Goal: Transaction & Acquisition: Purchase product/service

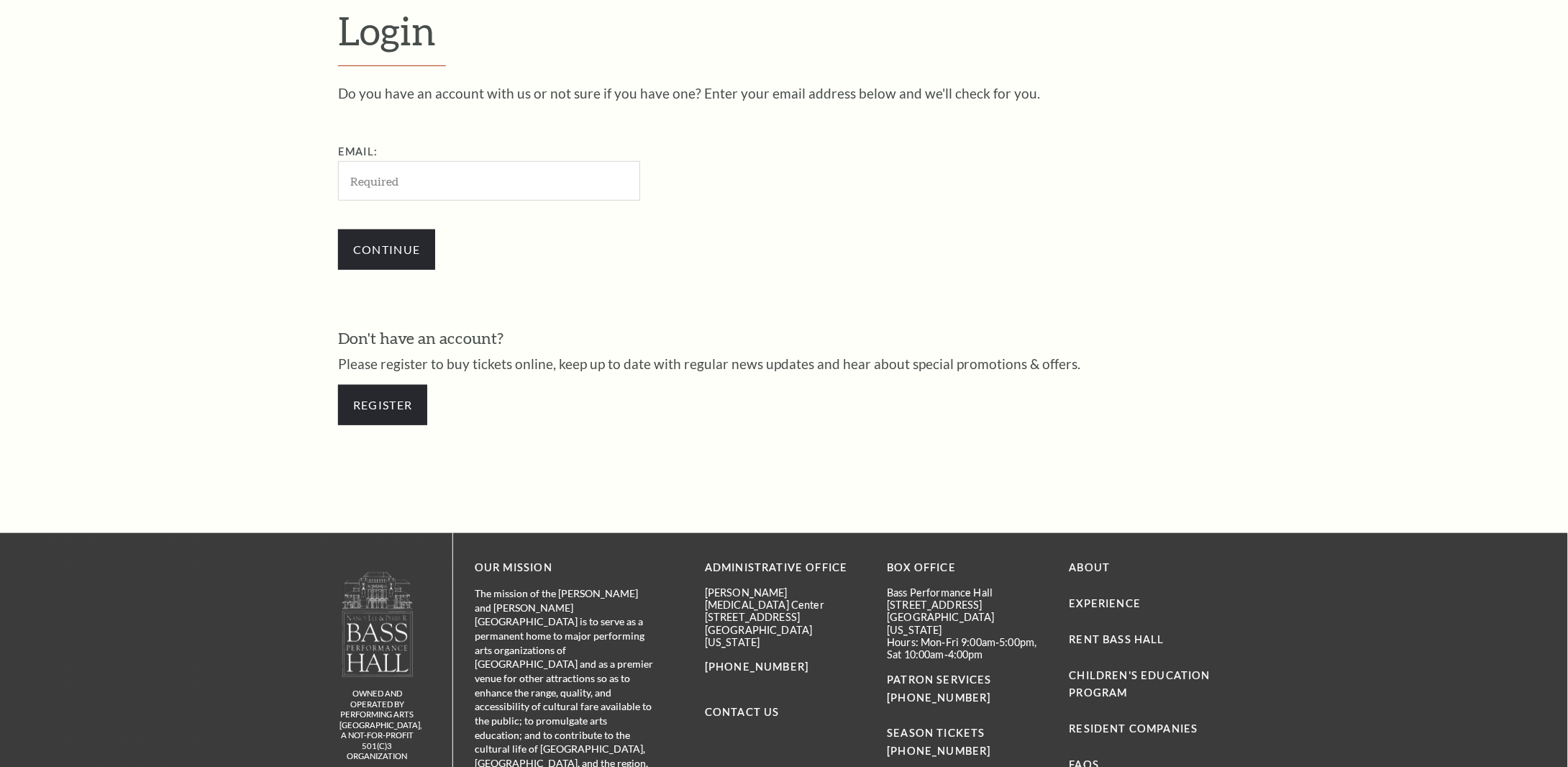
scroll to position [520, 0]
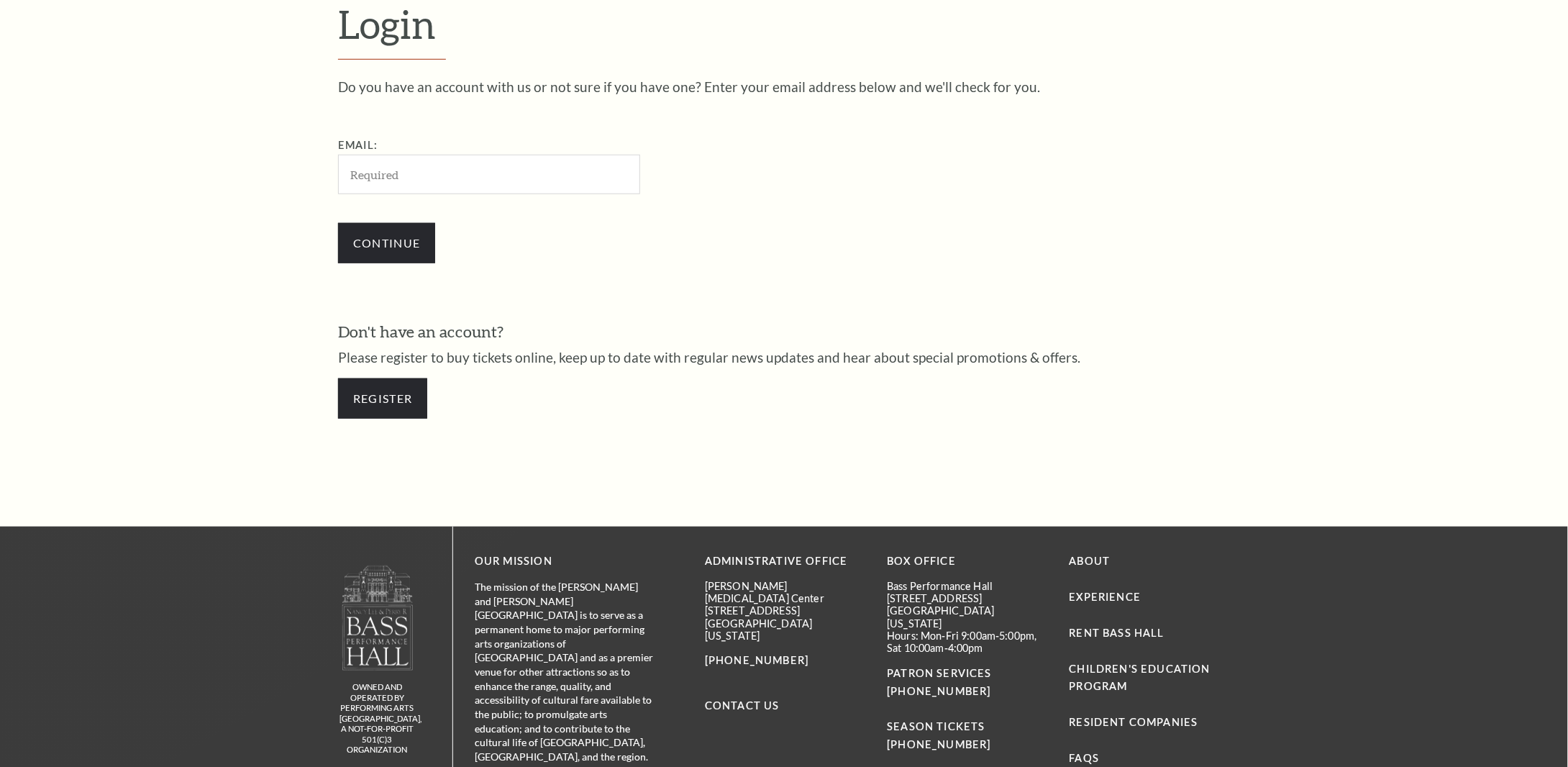
type input "porter1588@att.net"
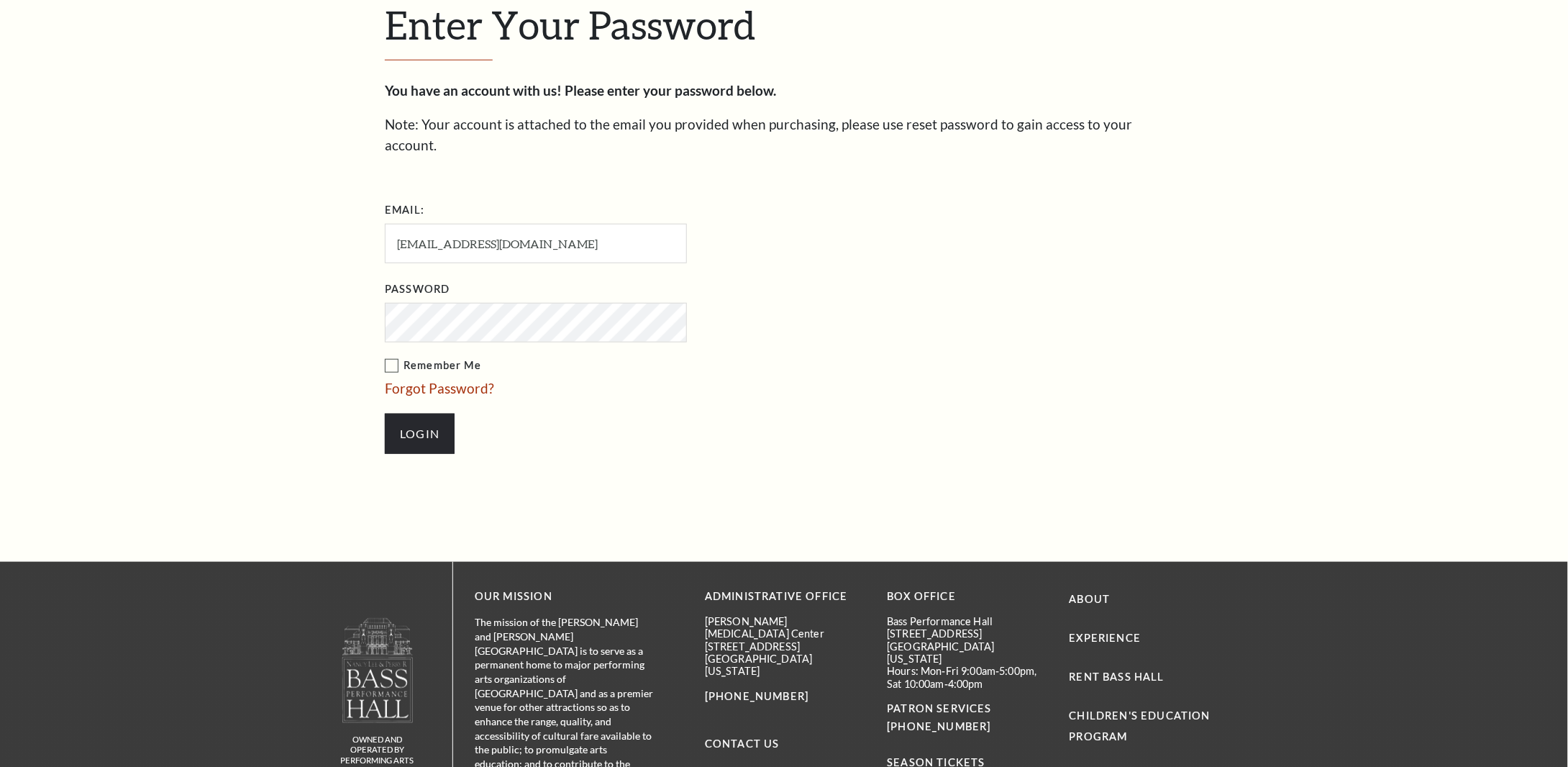
scroll to position [534, 0]
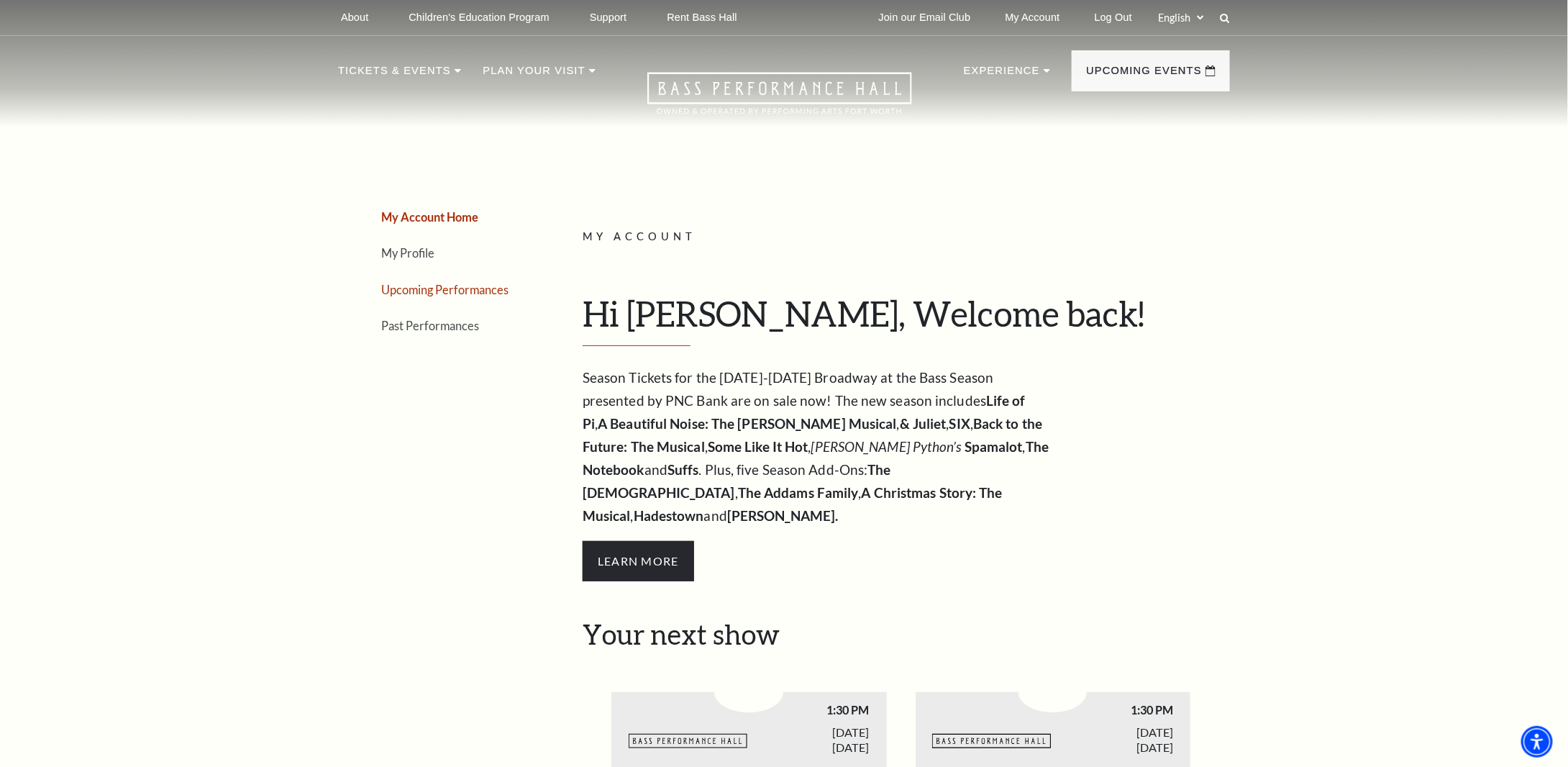
click at [462, 291] on link "Upcoming Performances" at bounding box center [445, 290] width 127 height 14
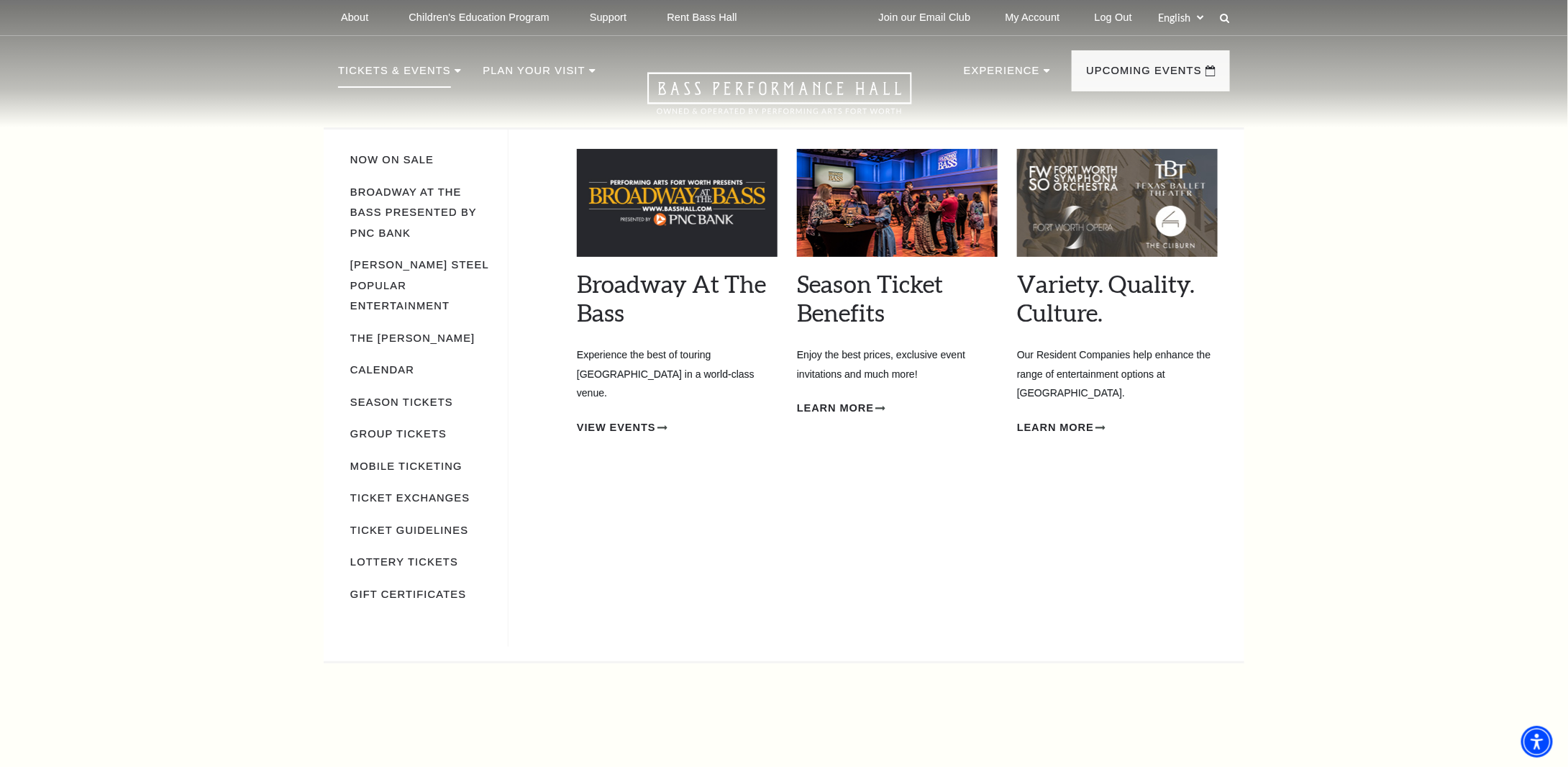
click at [405, 359] on li "Calendar" at bounding box center [422, 369] width 143 height 20
click at [397, 364] on link "Calendar" at bounding box center [382, 369] width 64 height 11
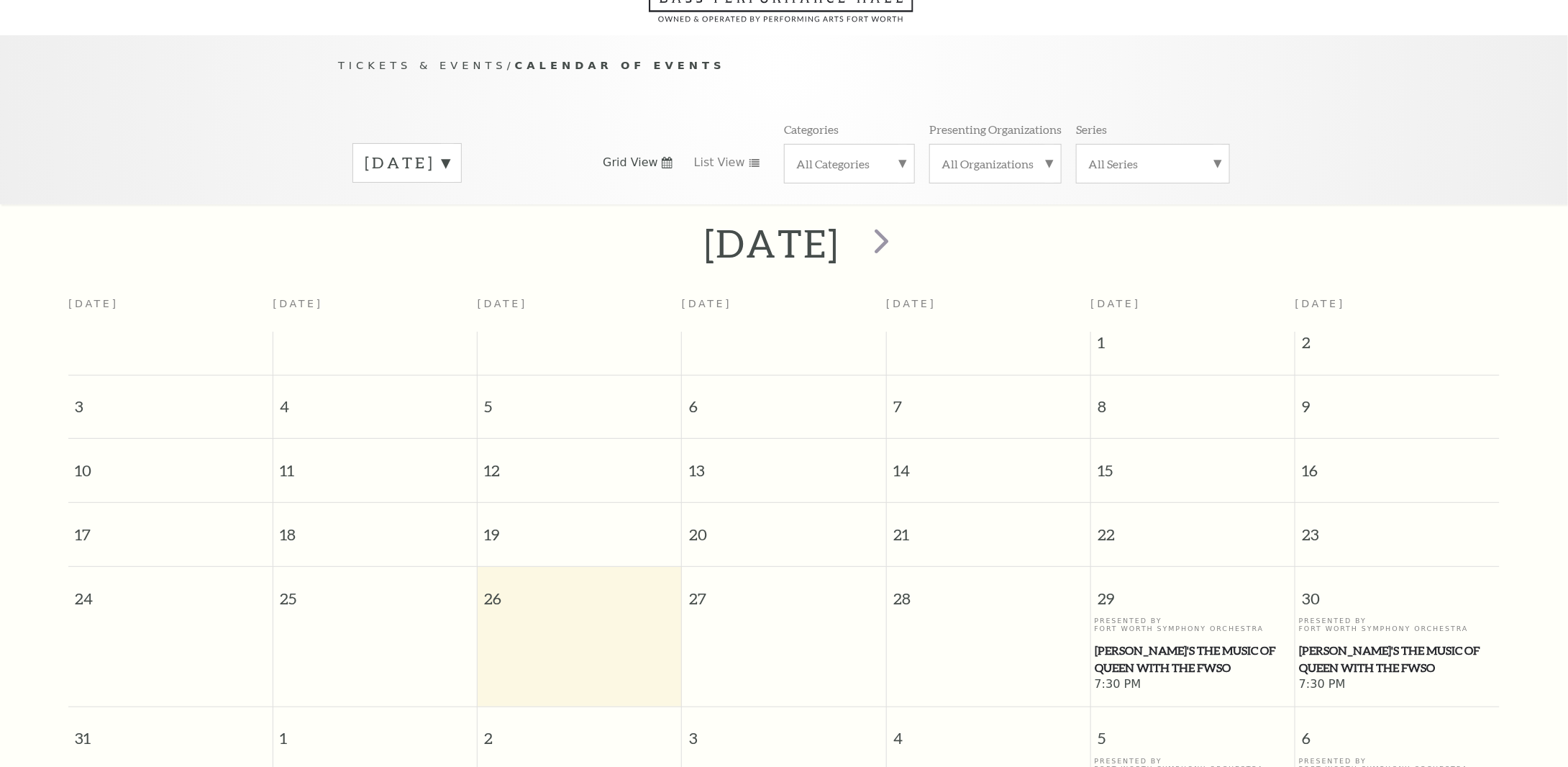
scroll to position [126, 0]
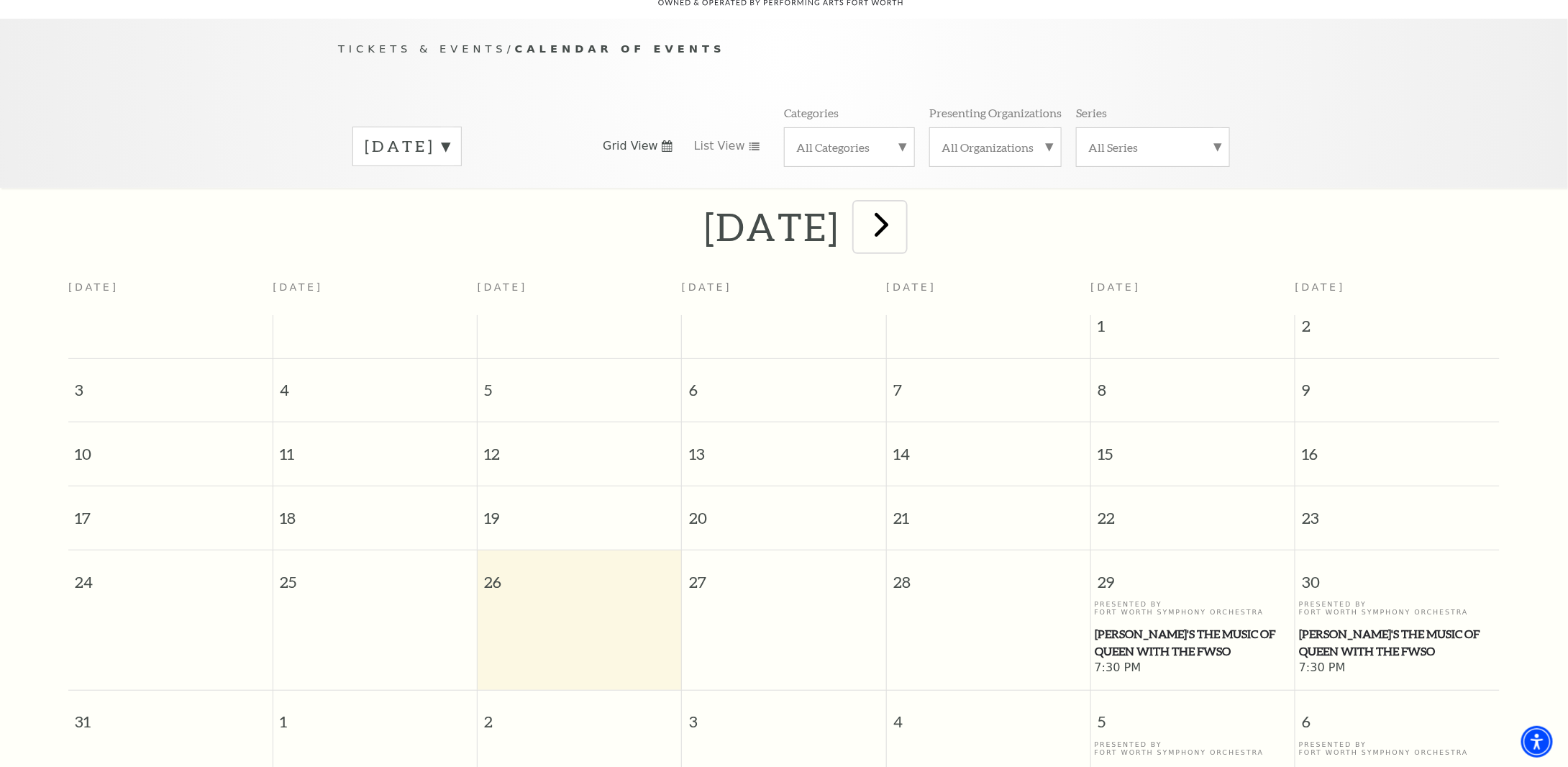
click at [902, 207] on span "next" at bounding box center [882, 224] width 41 height 41
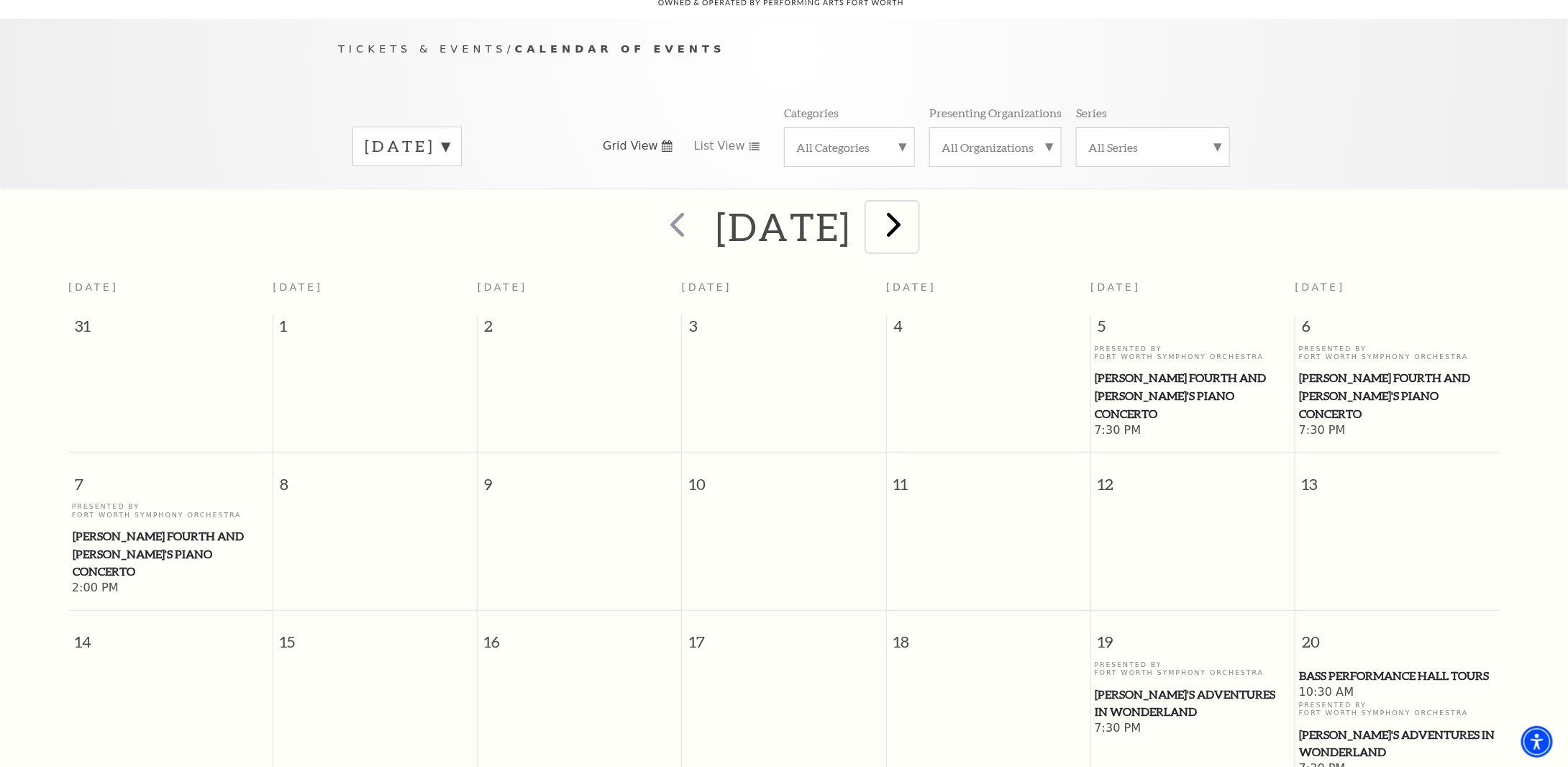
click at [914, 215] on span "next" at bounding box center [894, 224] width 41 height 41
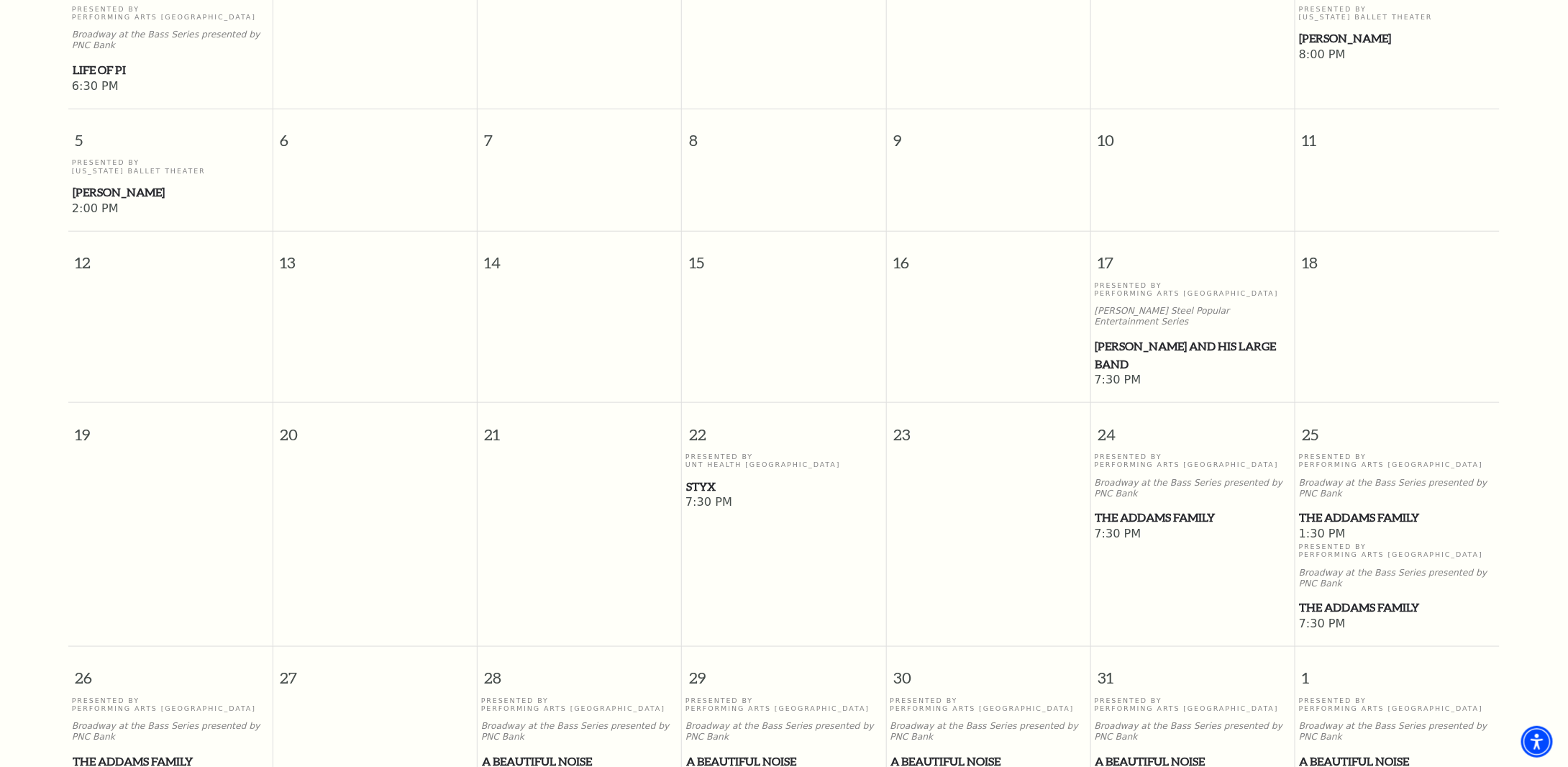
scroll to position [559, 0]
click at [1406, 506] on span "The Addams Family" at bounding box center [1397, 515] width 195 height 18
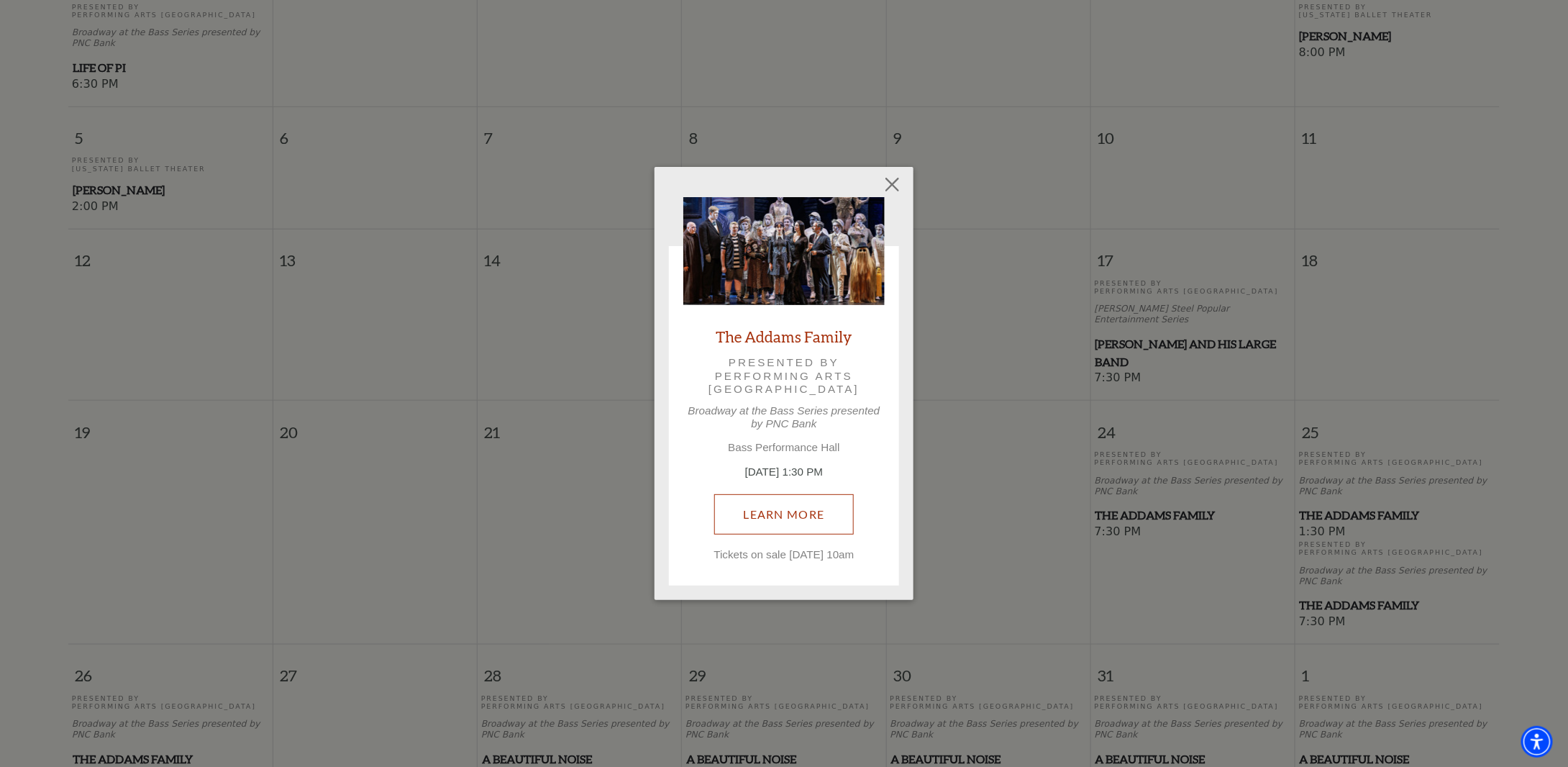
click at [767, 498] on link "Learn More" at bounding box center [784, 514] width 140 height 40
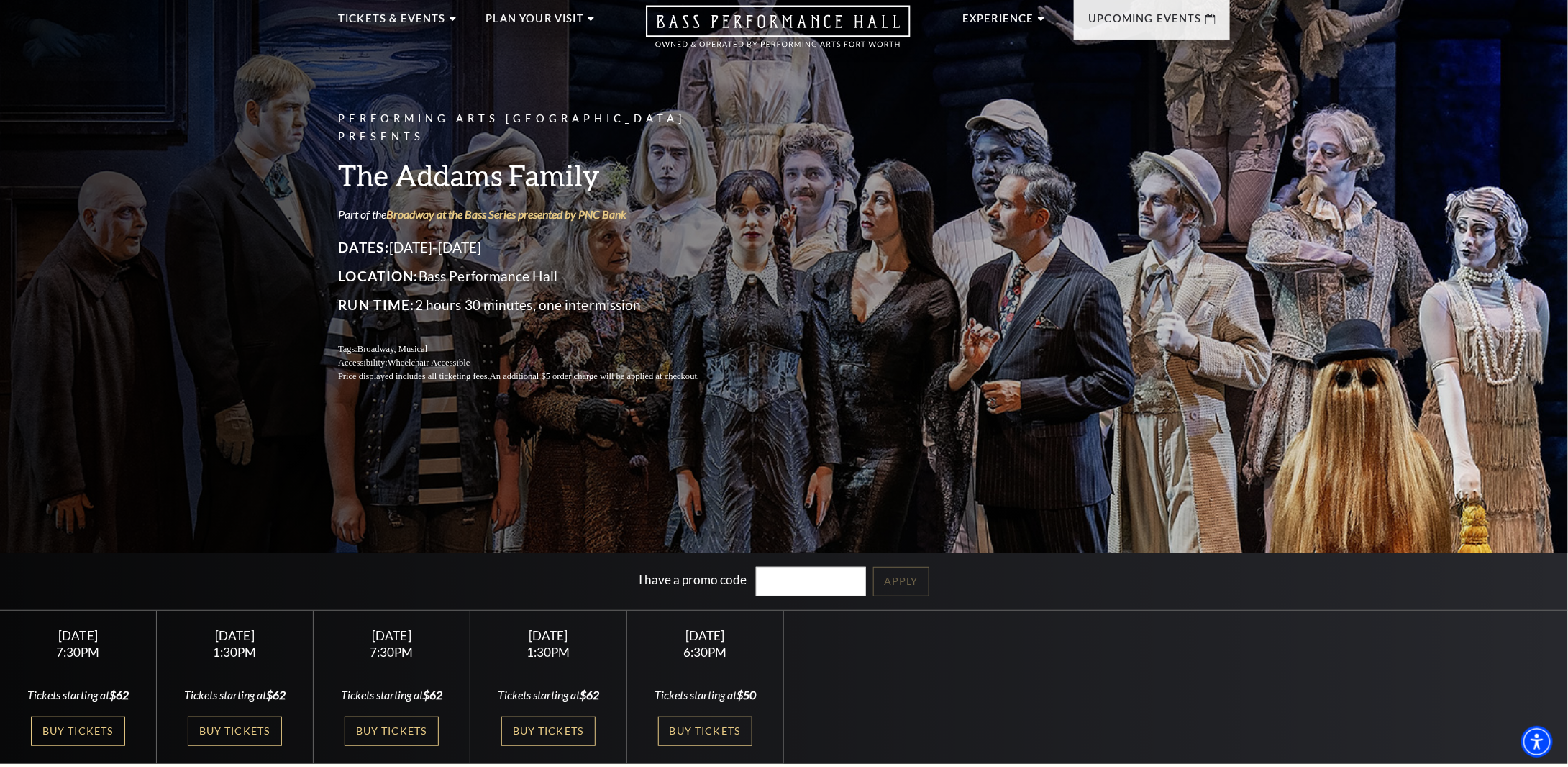
scroll to position [72, 0]
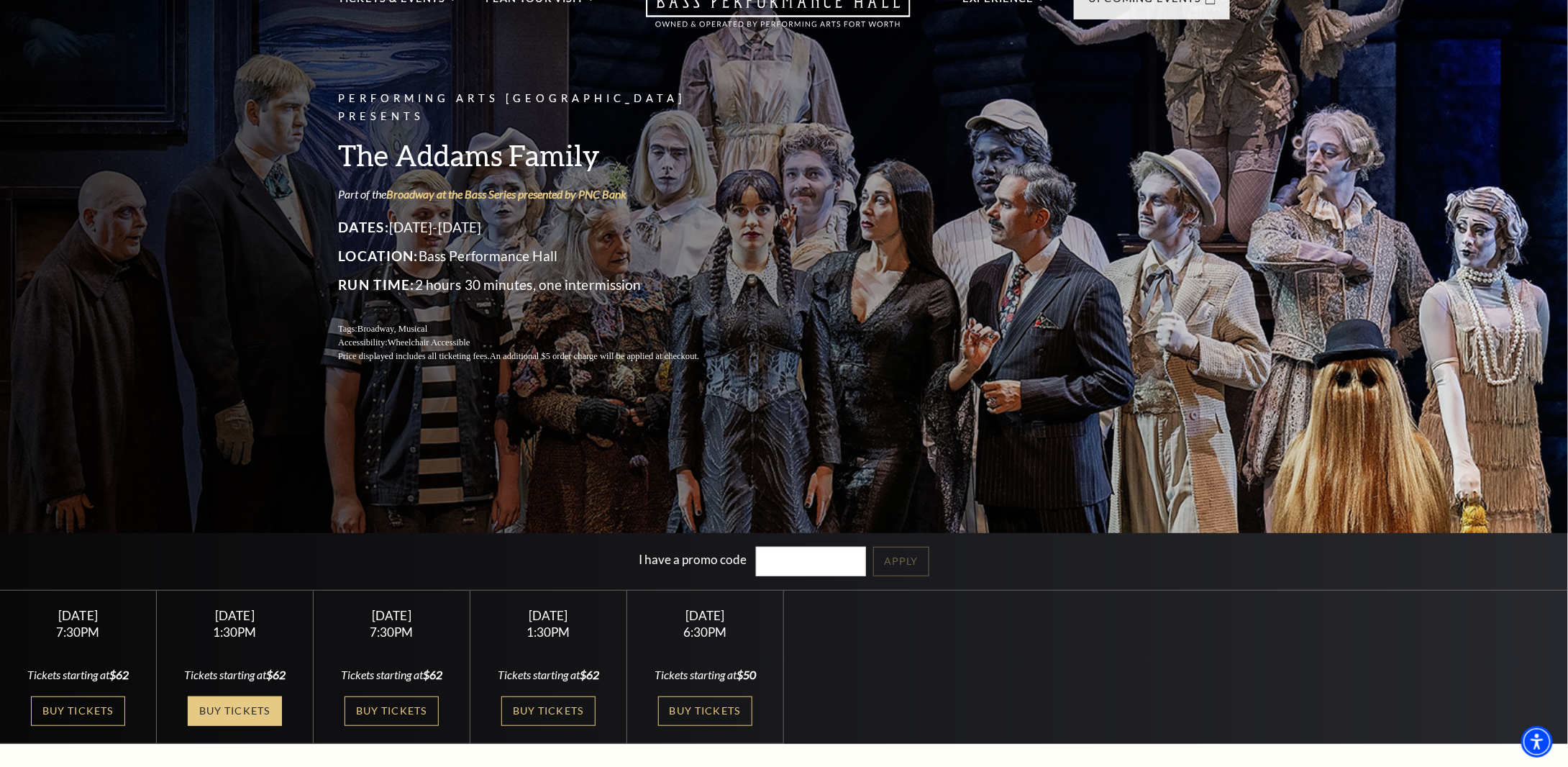
click at [242, 711] on link "Buy Tickets" at bounding box center [235, 711] width 94 height 30
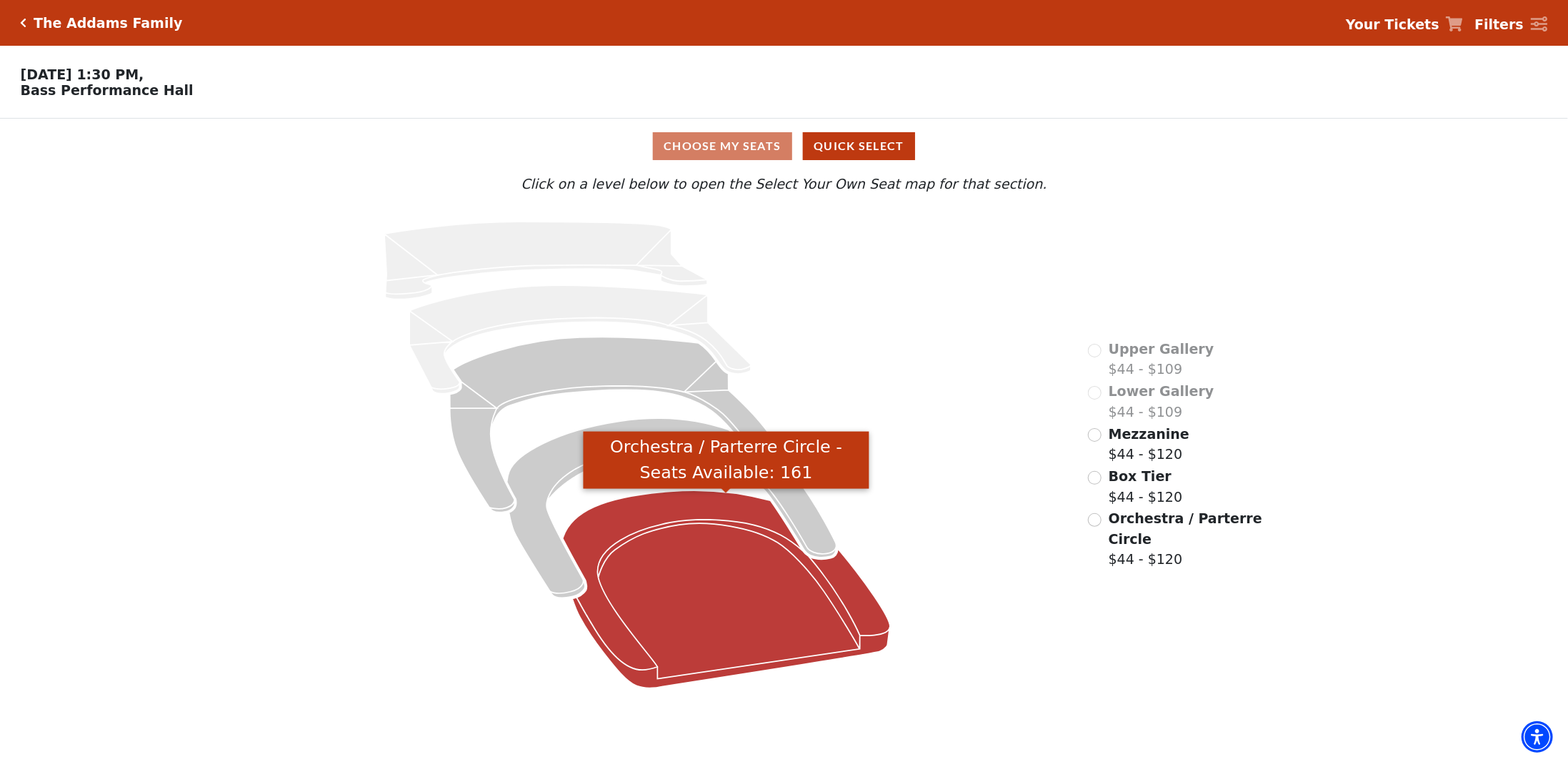
click at [728, 623] on icon "Orchestra / Parterre Circle - Seats Available: 161" at bounding box center [726, 589] width 327 height 198
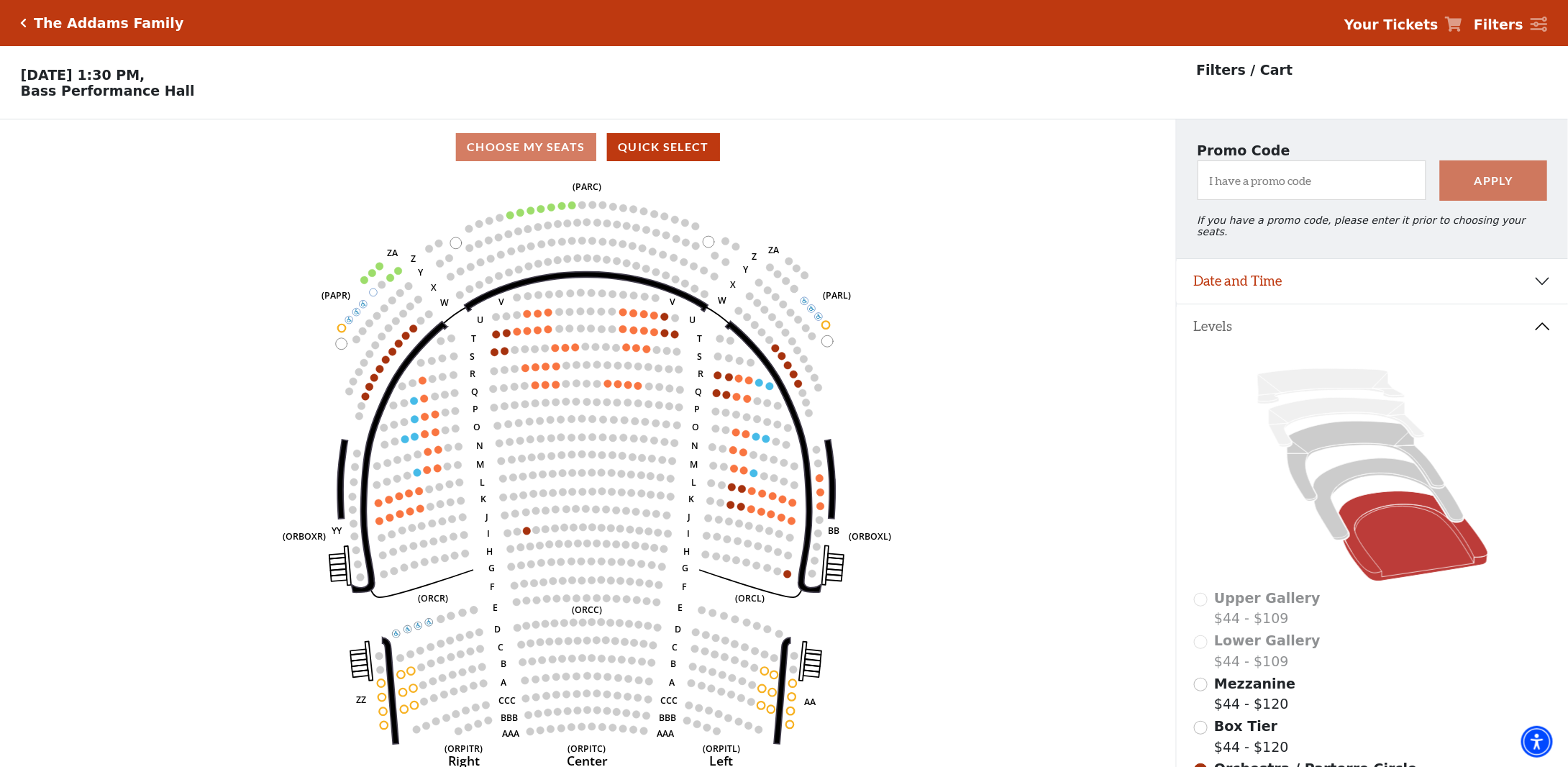
click at [21, 23] on icon "Click here to go back to filters" at bounding box center [24, 23] width 7 height 10
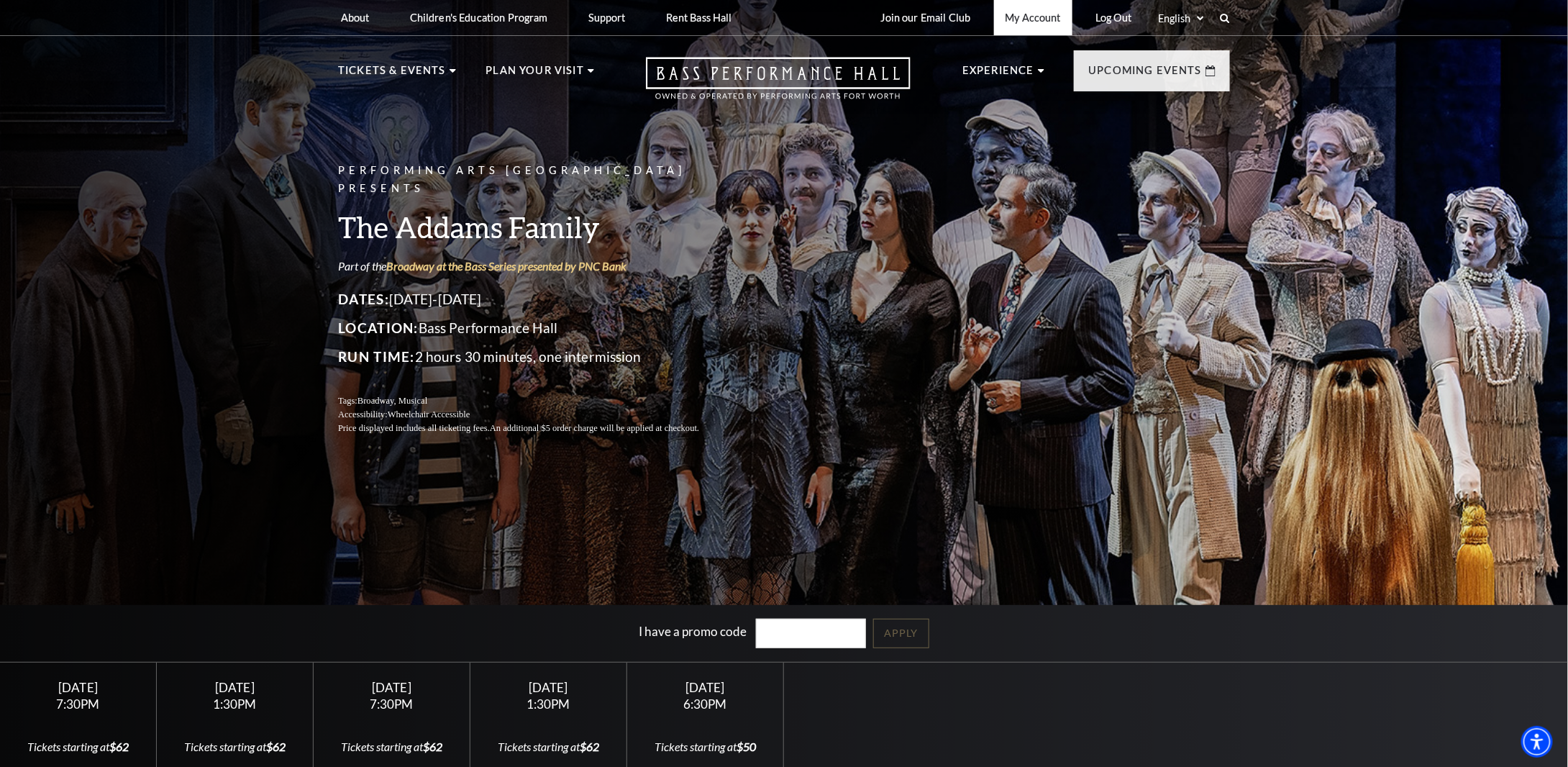
click at [1036, 16] on link "My Account" at bounding box center [1033, 17] width 79 height 35
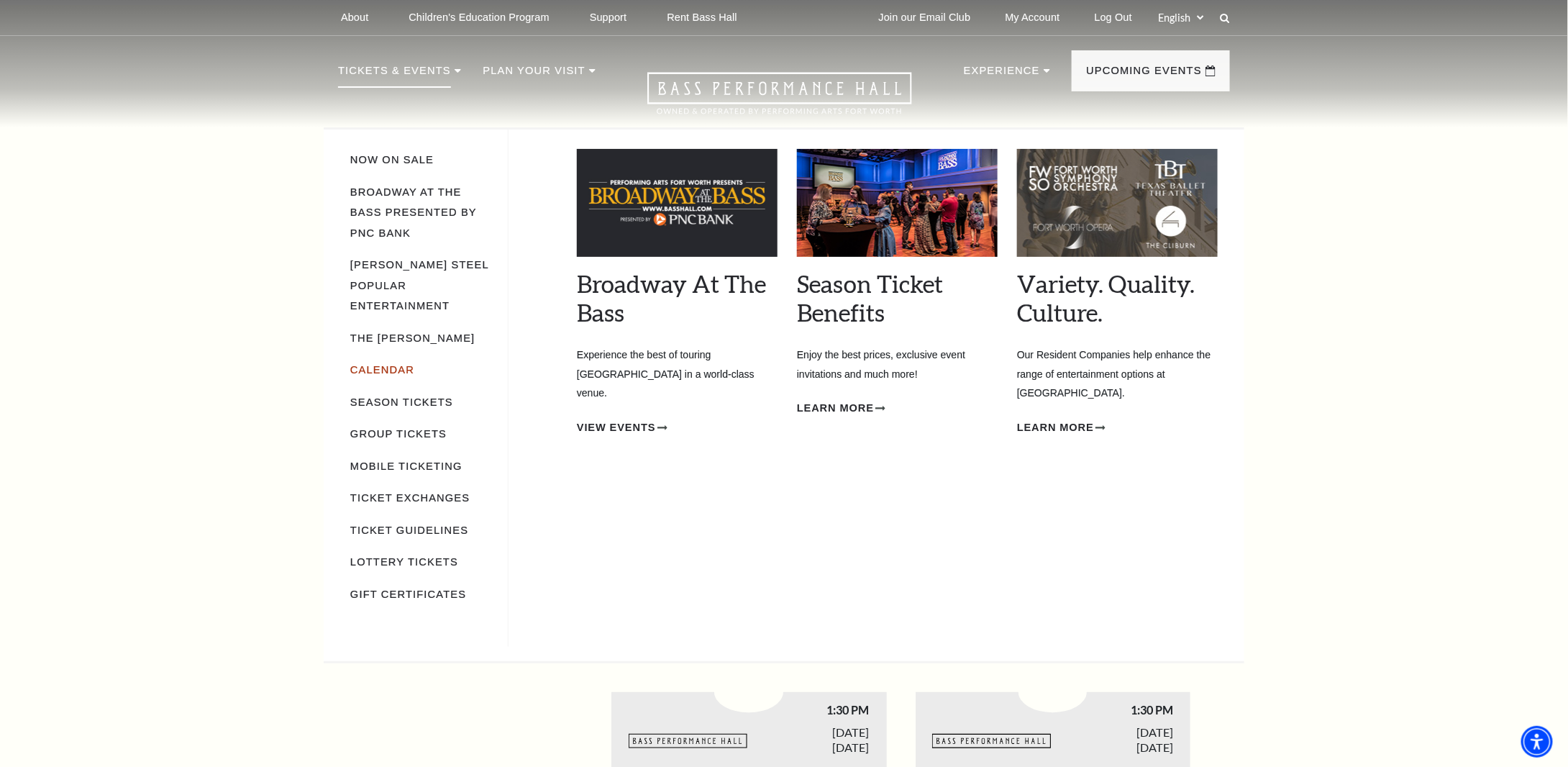
click at [399, 364] on link "Calendar" at bounding box center [382, 369] width 64 height 11
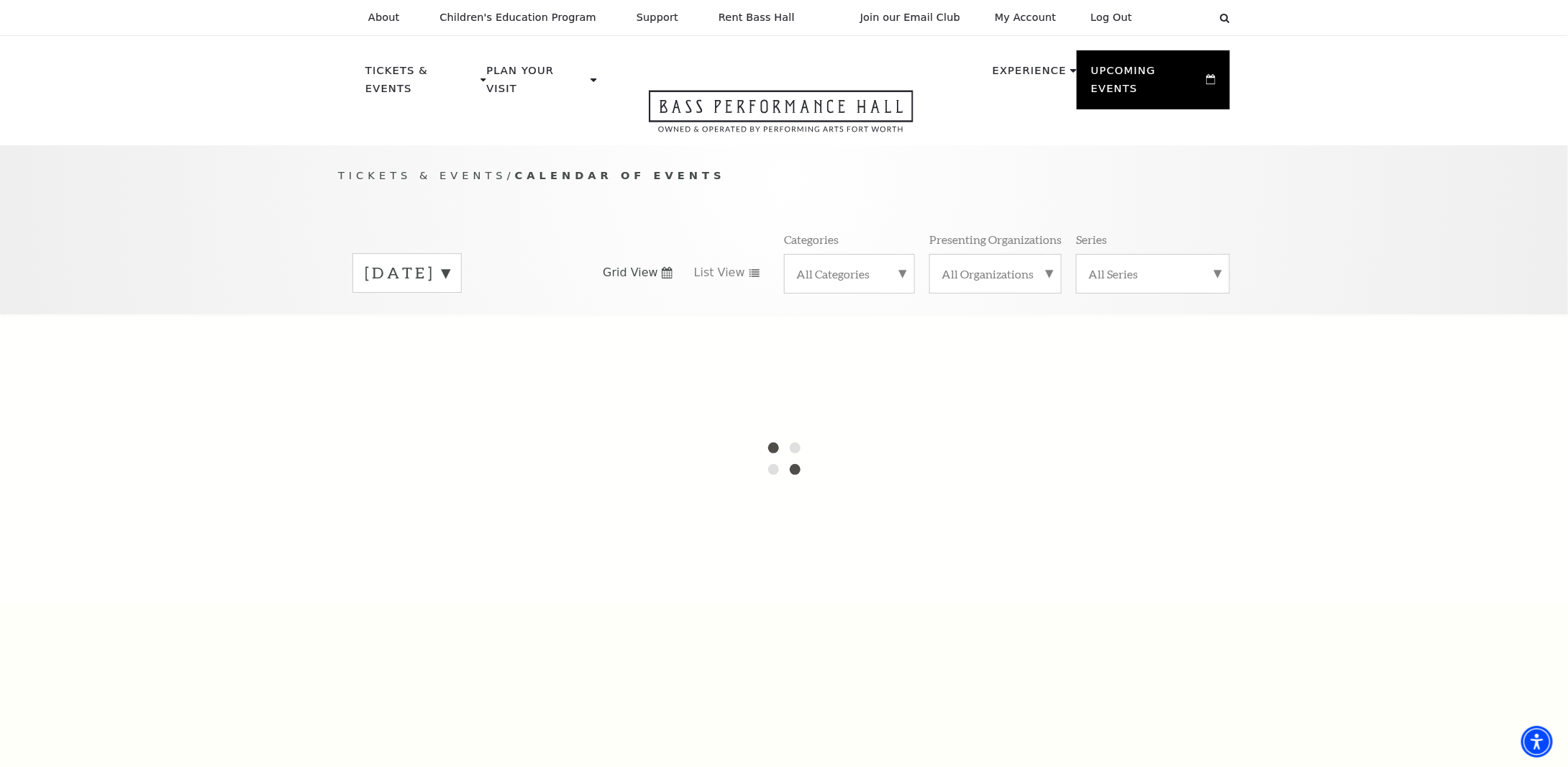
click at [450, 262] on label "August 2025" at bounding box center [406, 273] width 85 height 22
click at [492, 318] on div at bounding box center [784, 458] width 1568 height 288
click at [674, 345] on div at bounding box center [784, 458] width 1568 height 288
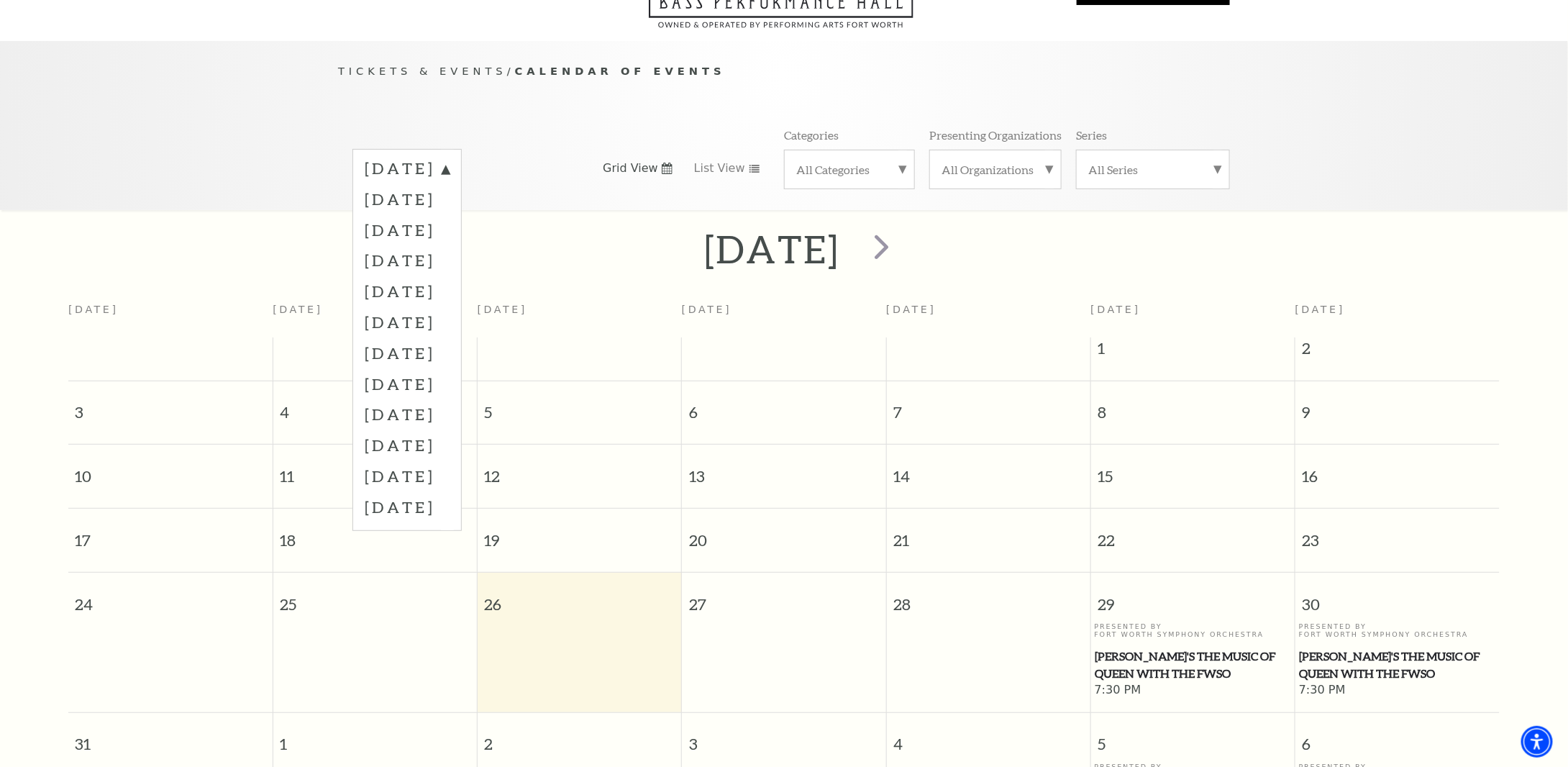
scroll to position [126, 0]
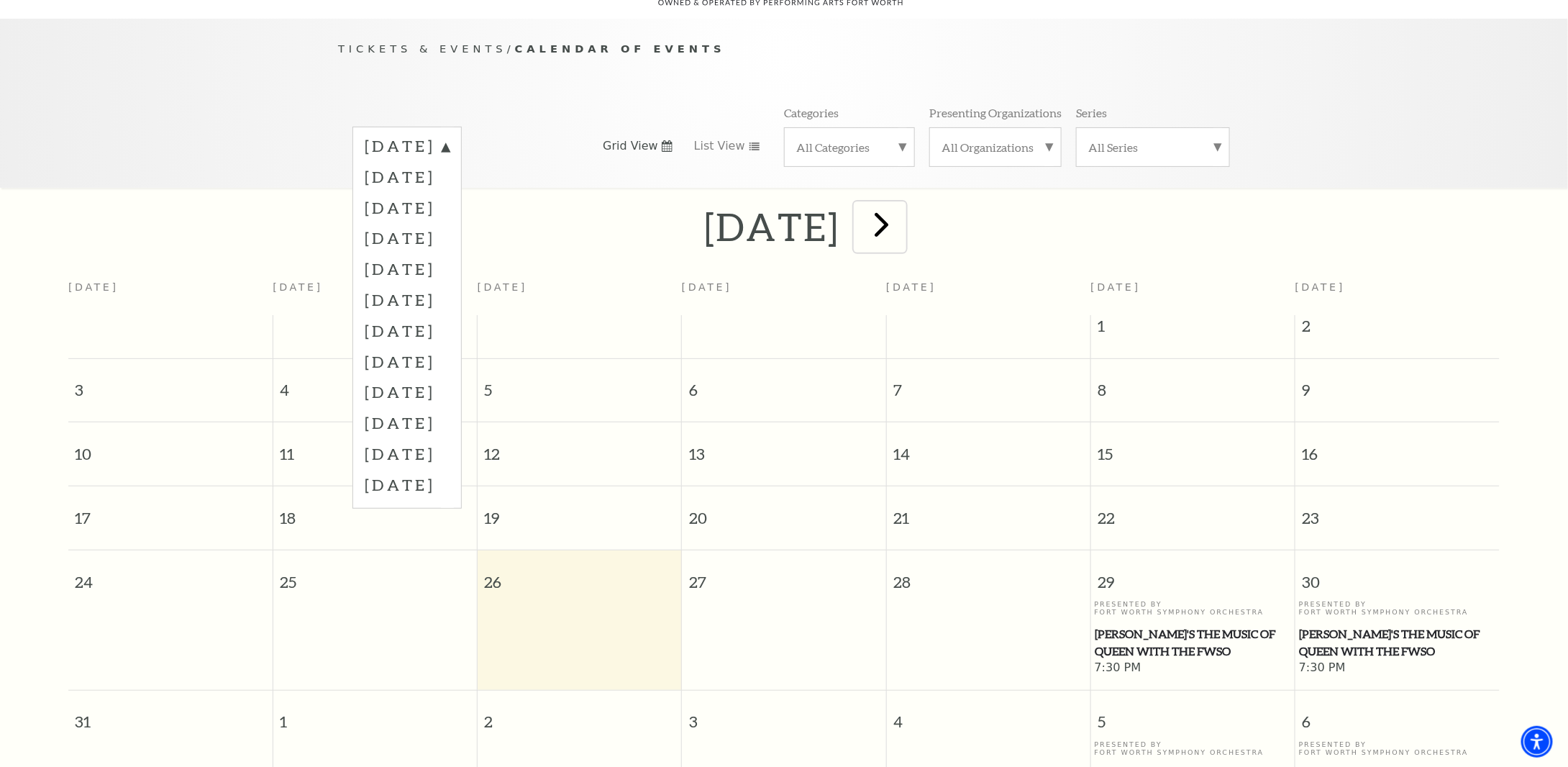
click at [902, 211] on span "next" at bounding box center [882, 224] width 41 height 41
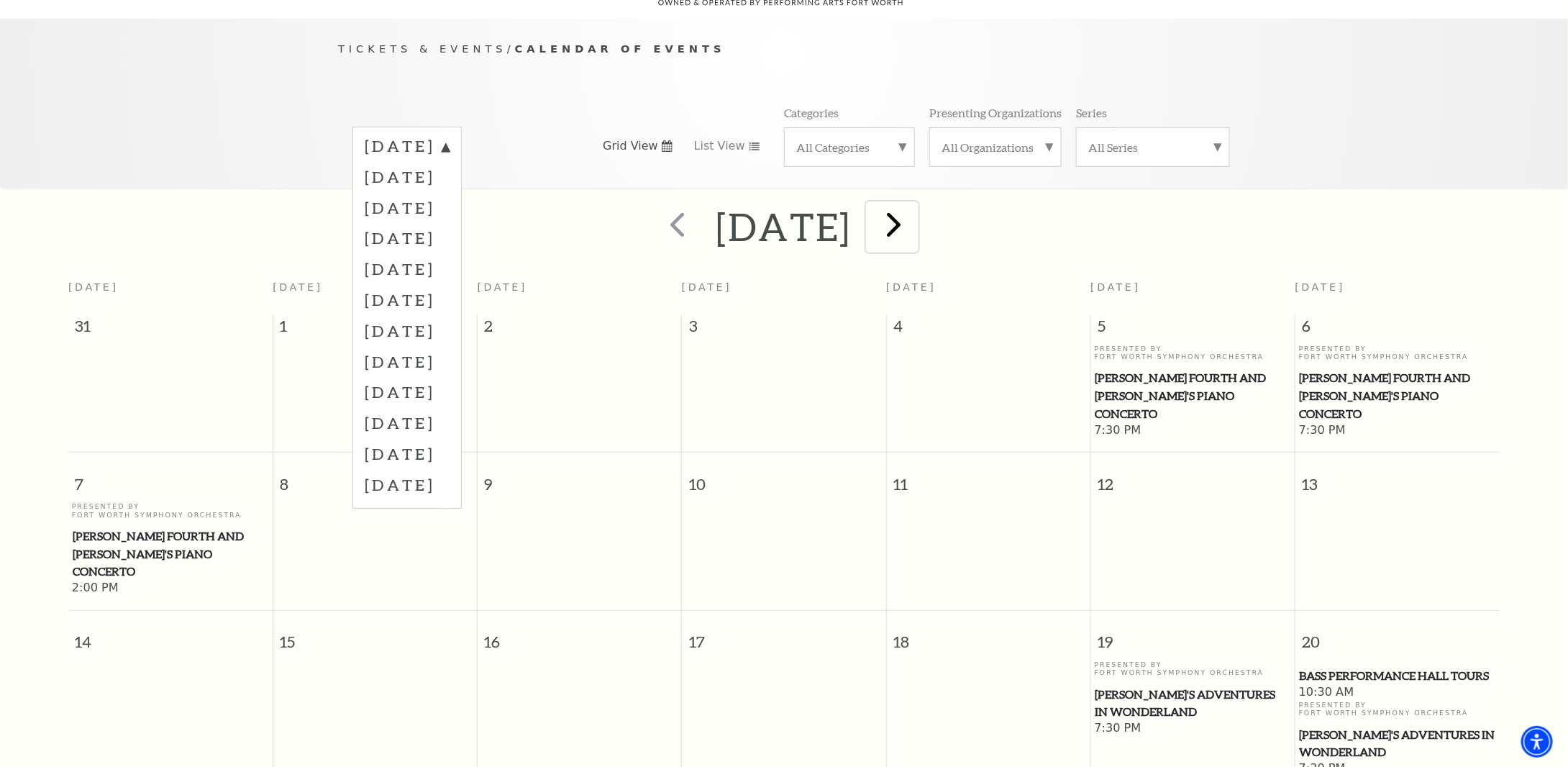
click at [914, 210] on span "next" at bounding box center [894, 224] width 41 height 41
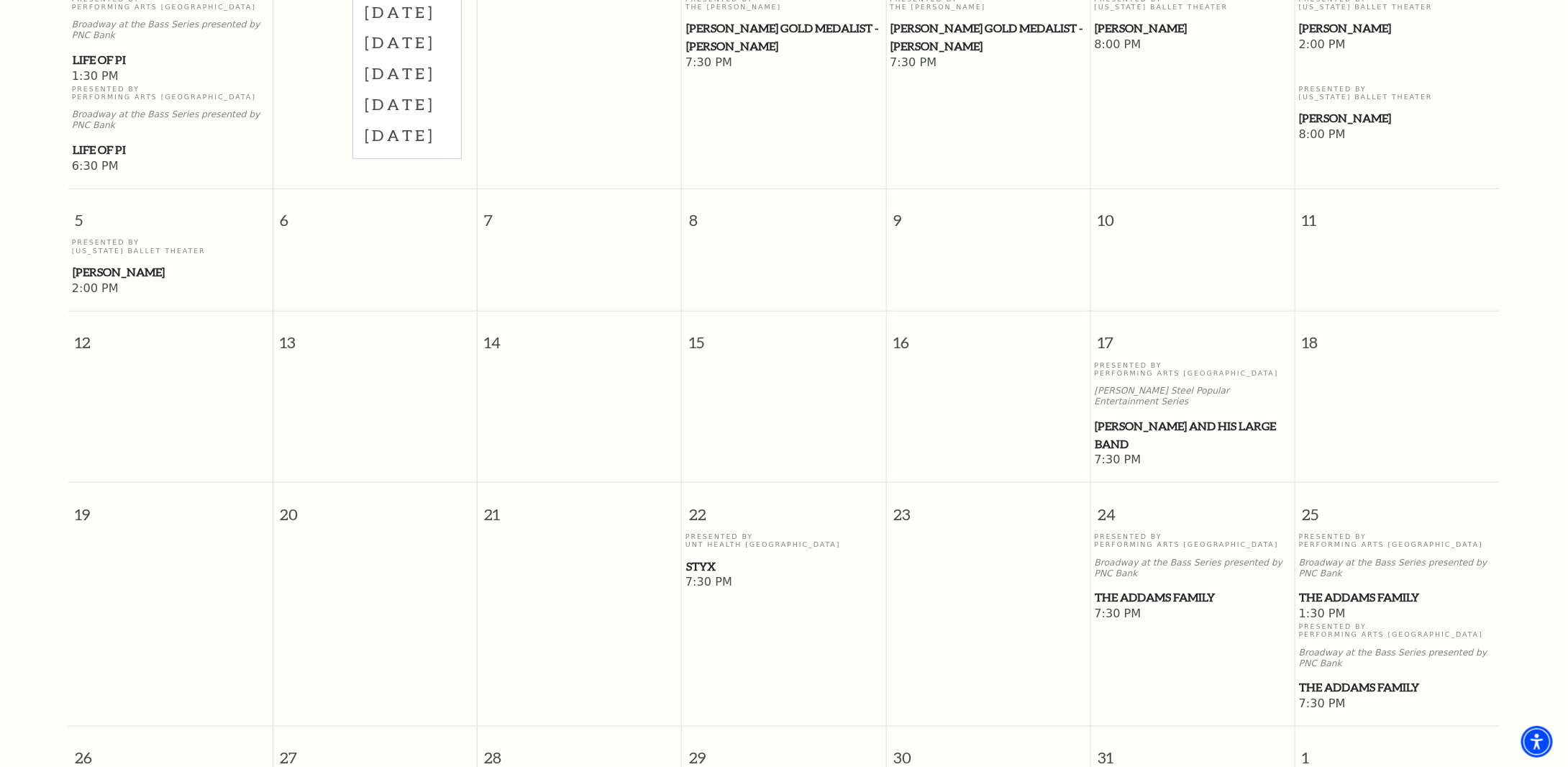
scroll to position [487, 0]
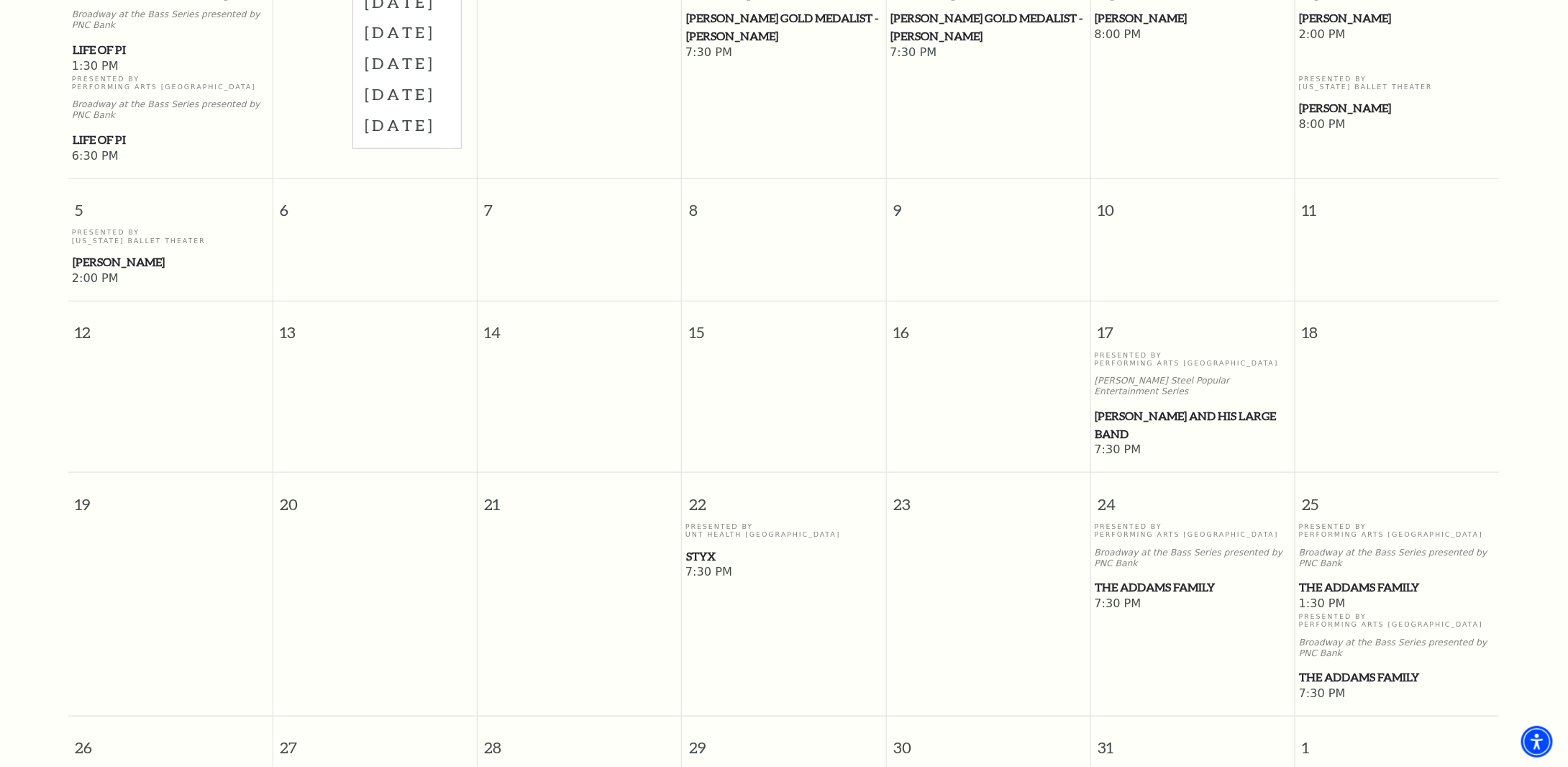
click at [1382, 578] on span "The Addams Family" at bounding box center [1397, 587] width 195 height 18
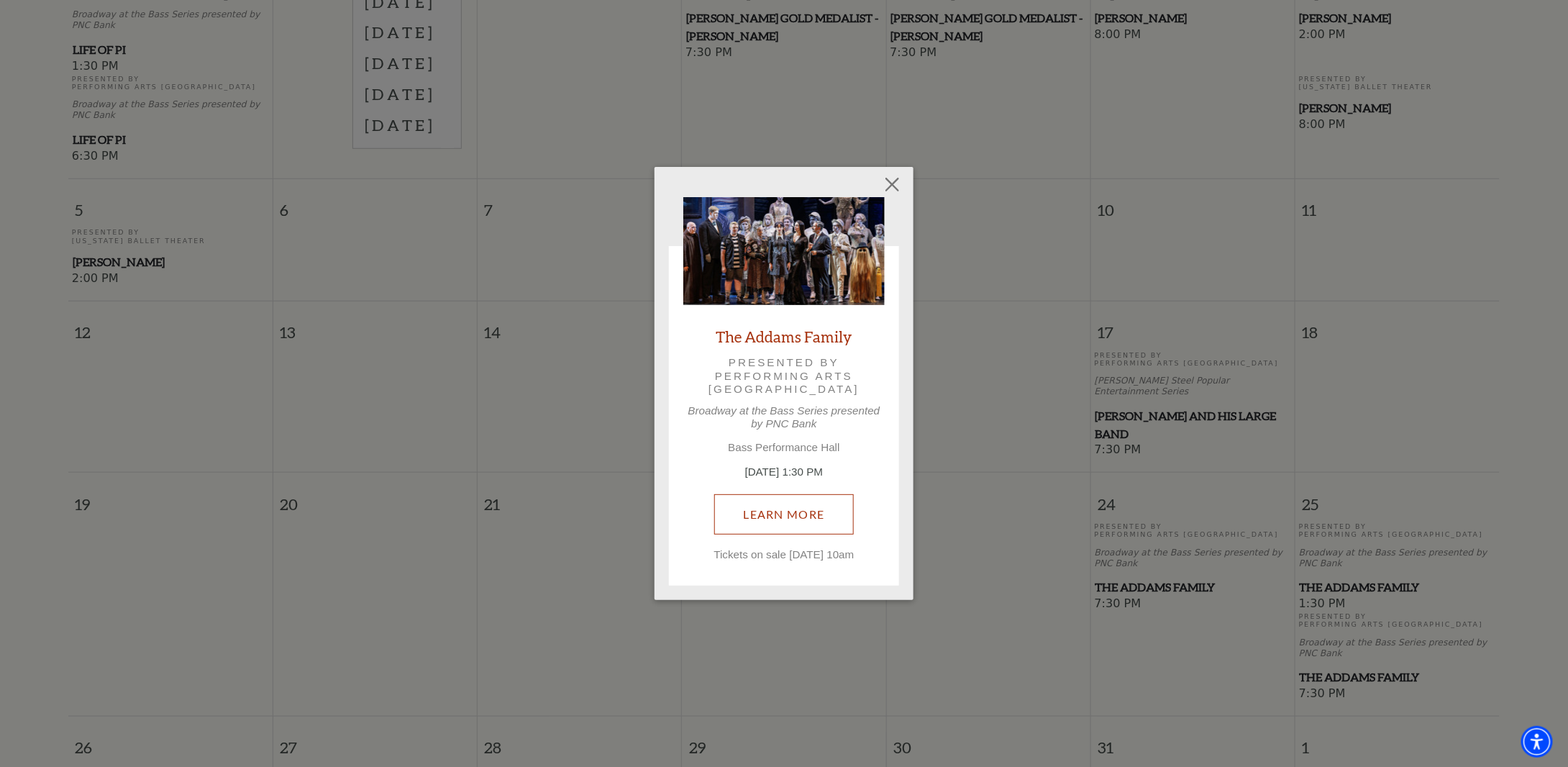
click at [807, 515] on link "Learn More" at bounding box center [784, 514] width 140 height 40
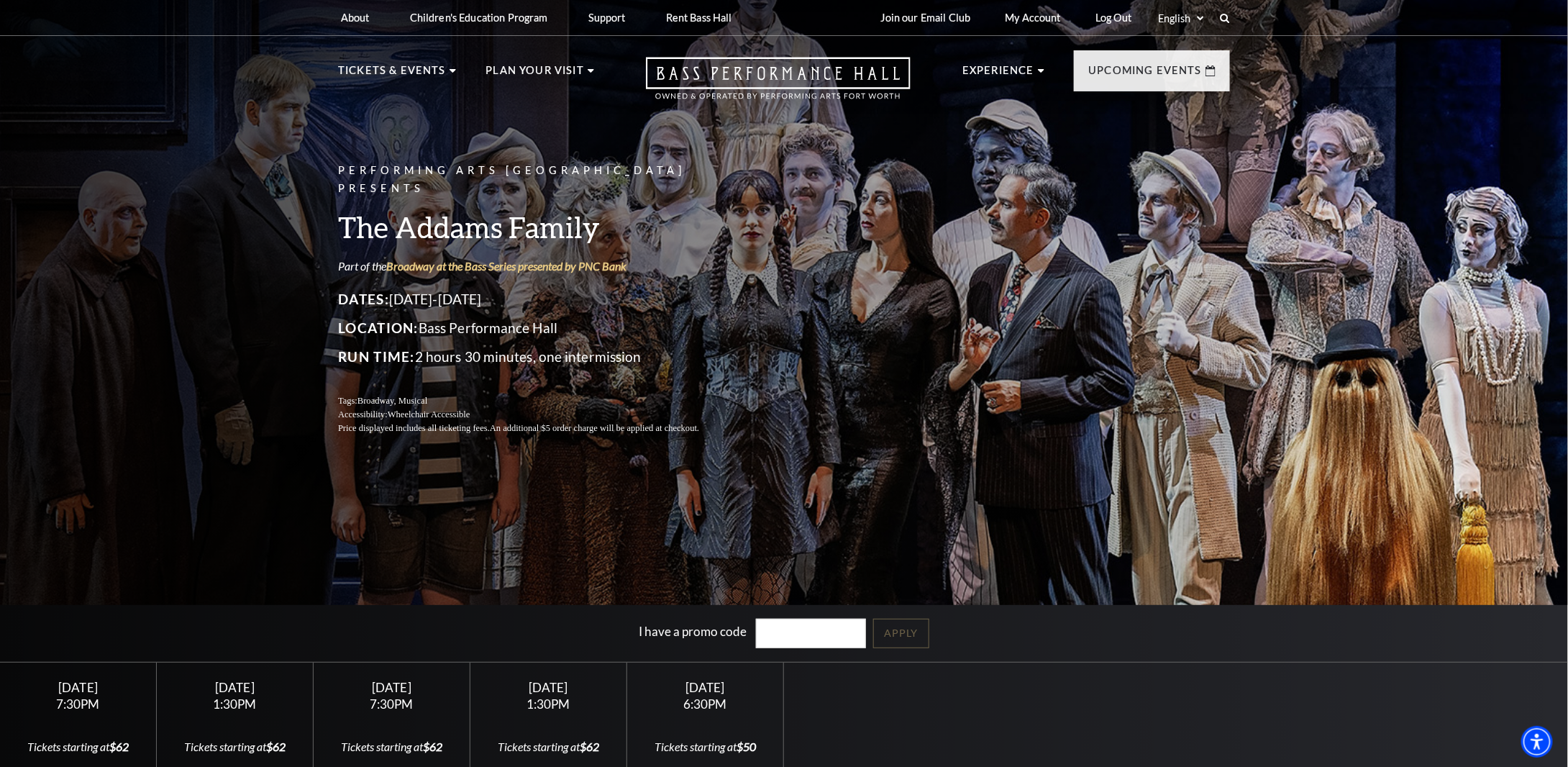
scroll to position [144, 0]
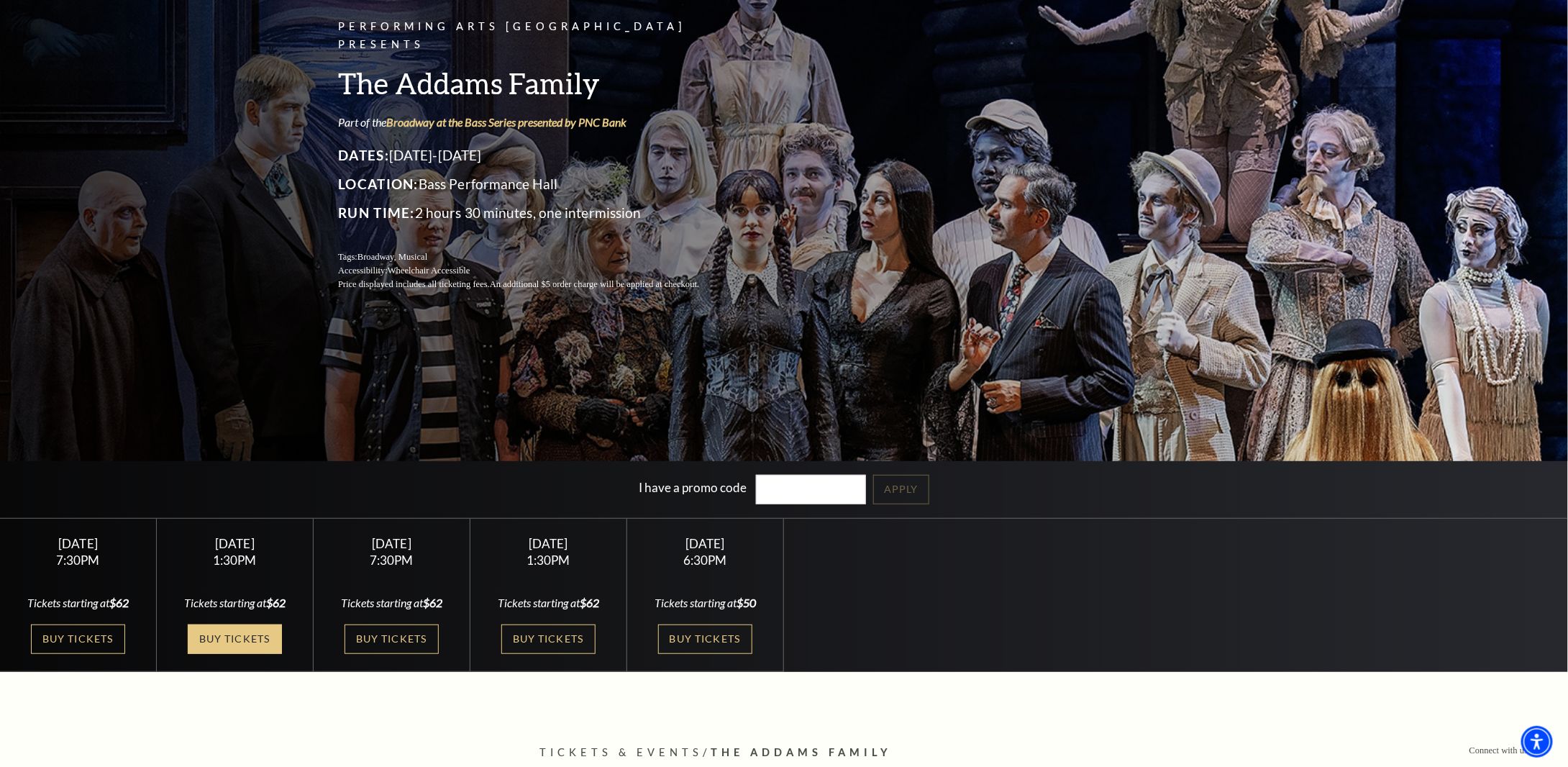
click at [263, 643] on link "Buy Tickets" at bounding box center [235, 639] width 94 height 30
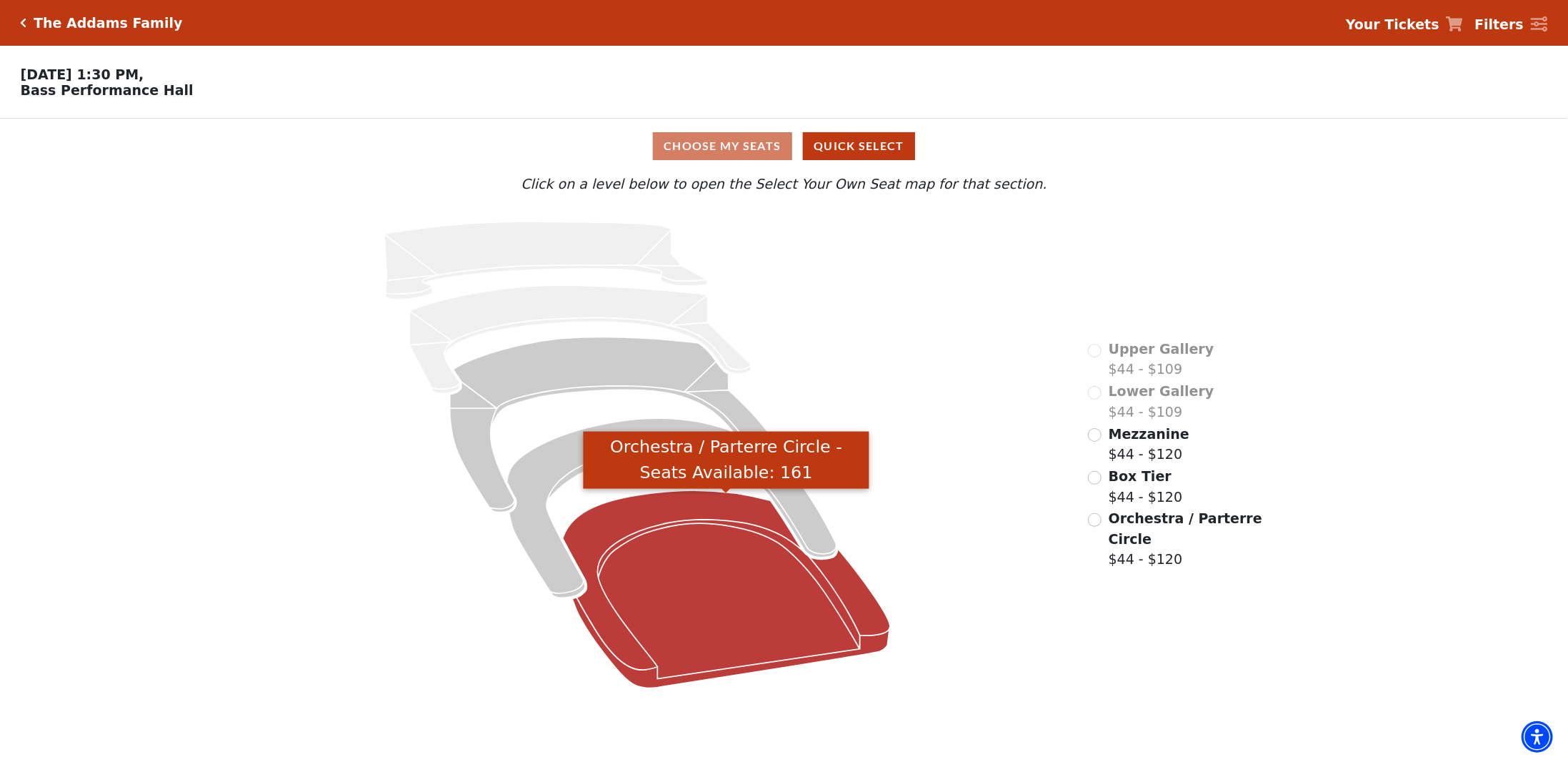
click at [734, 638] on icon "Orchestra / Parterre Circle - Seats Available: 161" at bounding box center [726, 589] width 327 height 198
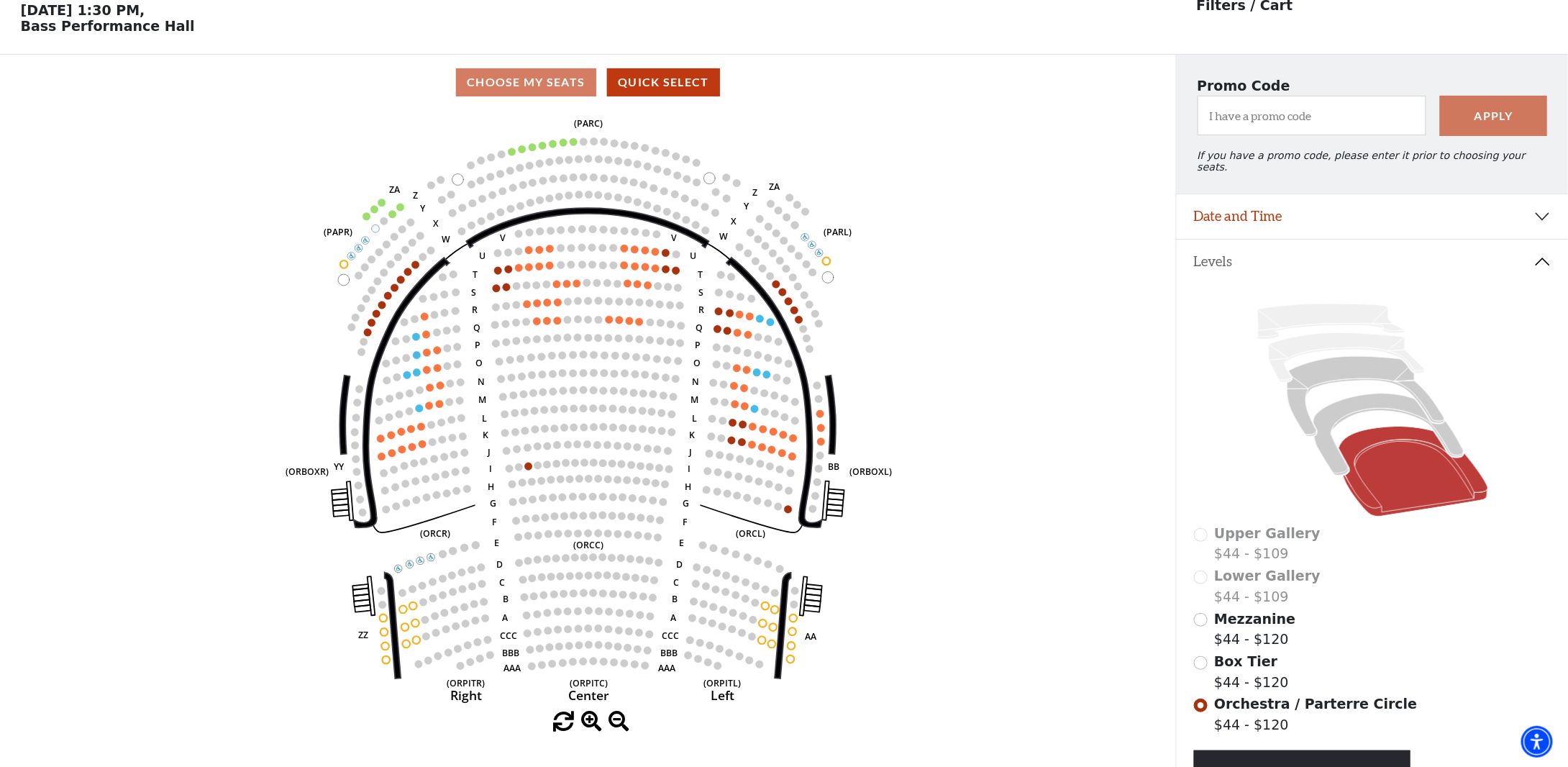
scroll to position [67, 0]
